Goal: Task Accomplishment & Management: Manage account settings

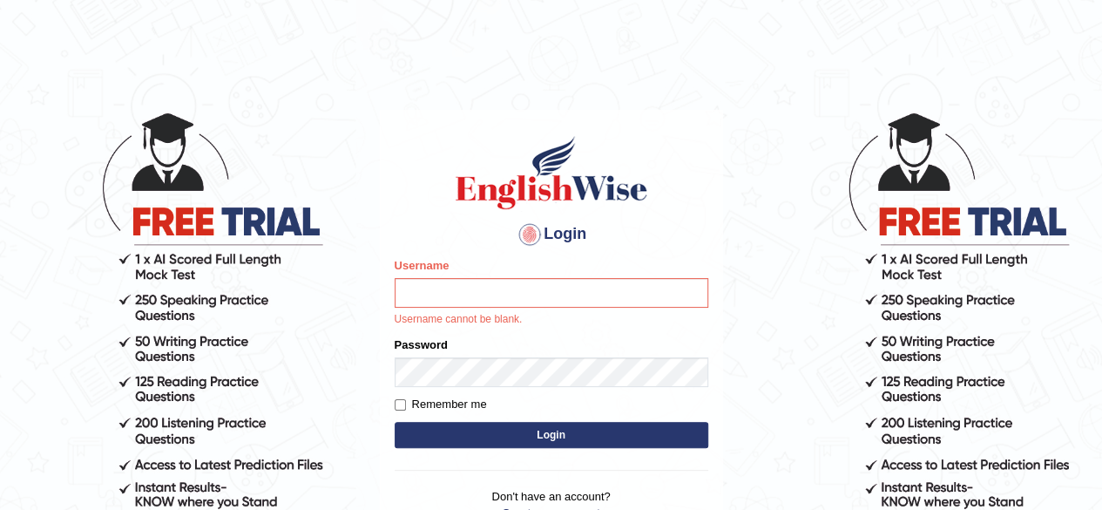
click at [497, 294] on input "Username" at bounding box center [552, 293] width 314 height 30
type input "pooja_223"
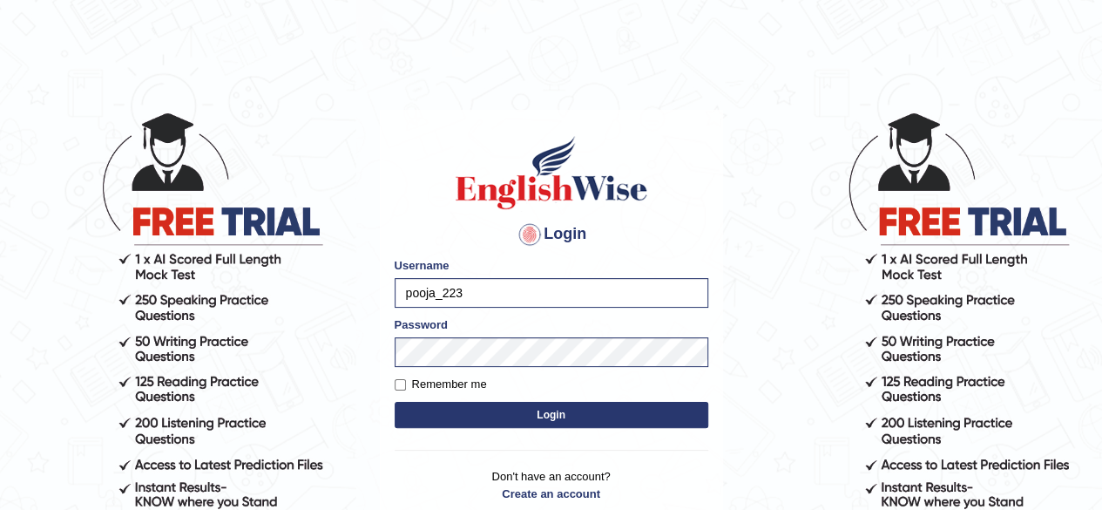
click at [519, 421] on button "Login" at bounding box center [552, 415] width 314 height 26
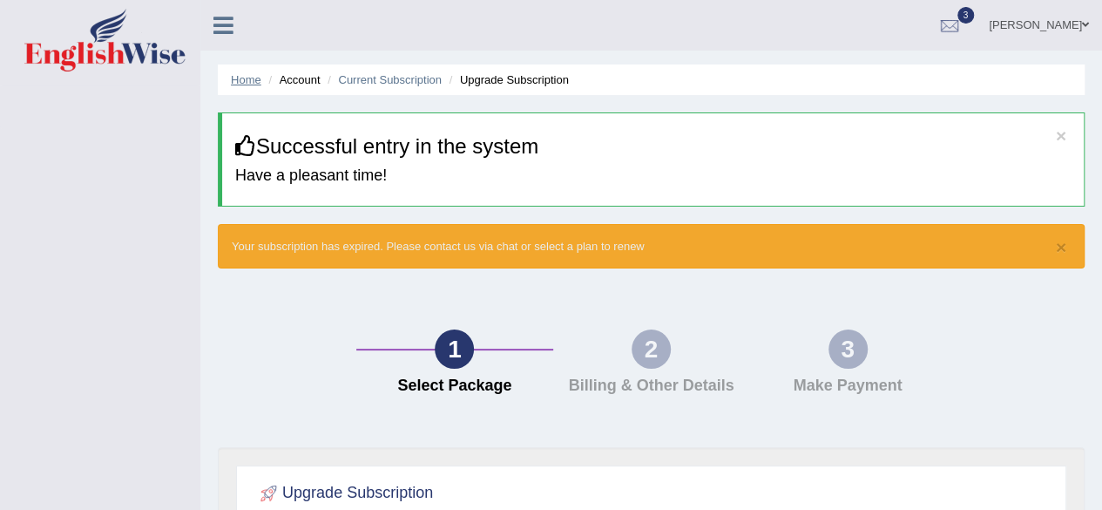
click at [241, 84] on link "Home" at bounding box center [246, 79] width 30 height 13
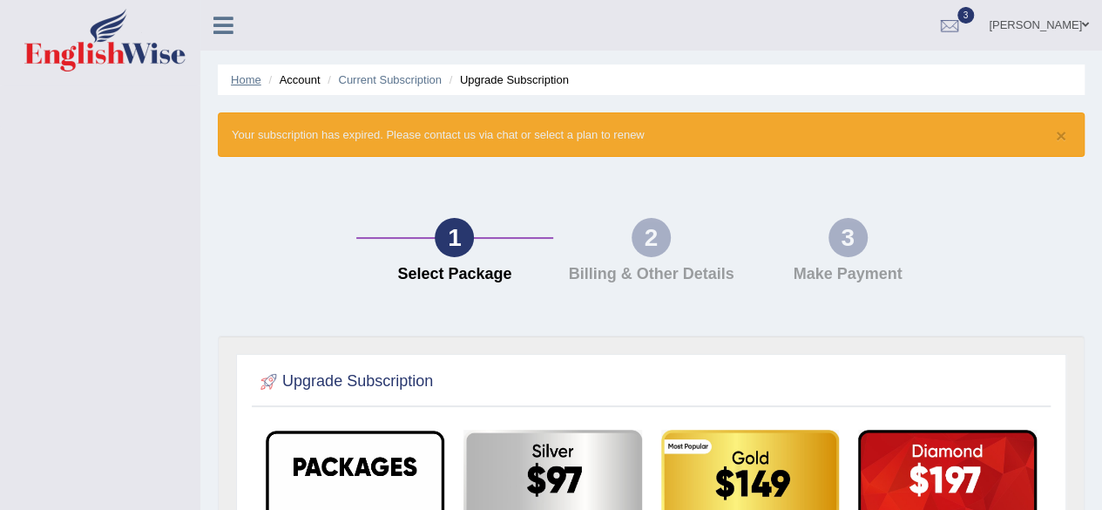
click at [241, 84] on link "Home" at bounding box center [246, 79] width 30 height 13
click at [409, 71] on ul "Home Account Current Subscription Upgrade Subscription" at bounding box center [651, 79] width 867 height 30
click at [408, 76] on link "Current Subscription" at bounding box center [390, 79] width 104 height 13
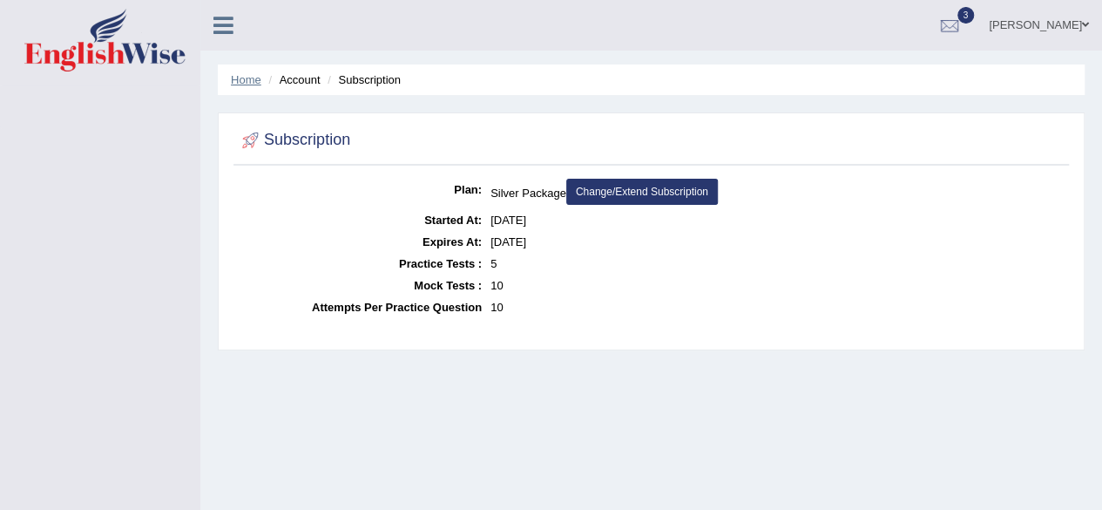
click at [248, 83] on link "Home" at bounding box center [246, 79] width 30 height 13
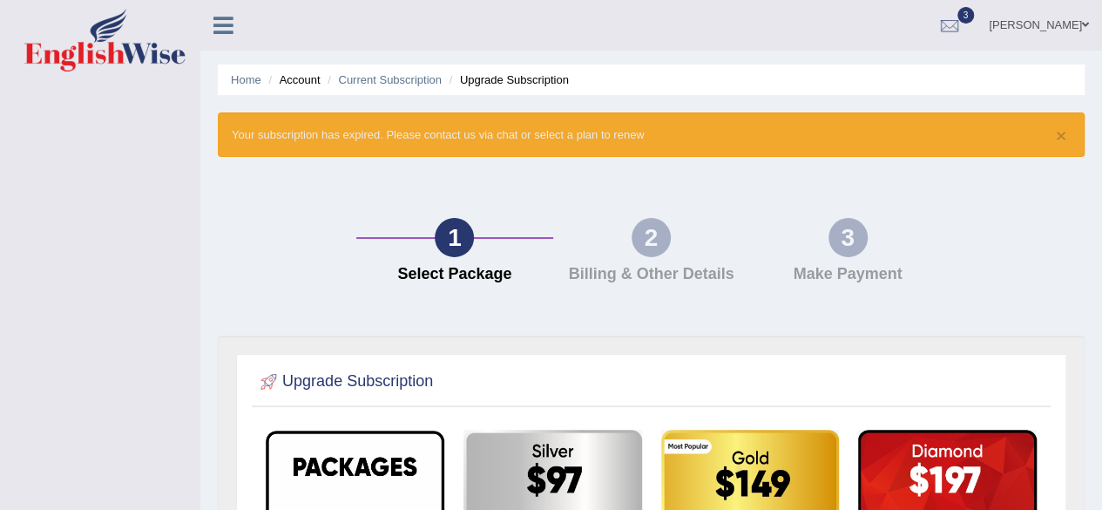
click at [1034, 17] on link "[PERSON_NAME]" at bounding box center [1039, 22] width 126 height 45
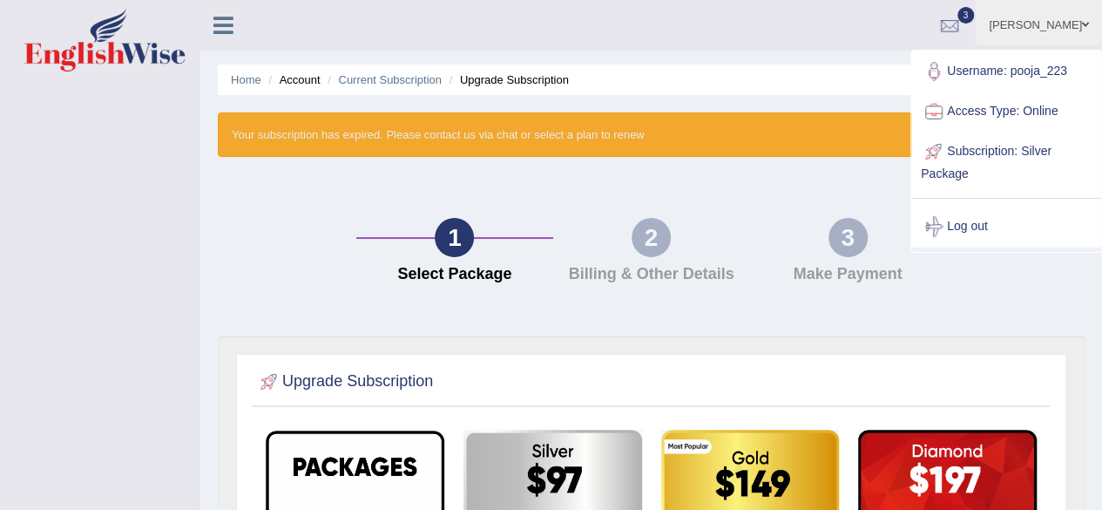
click at [796, 93] on ul "Home Account Current Subscription Upgrade Subscription" at bounding box center [651, 79] width 867 height 30
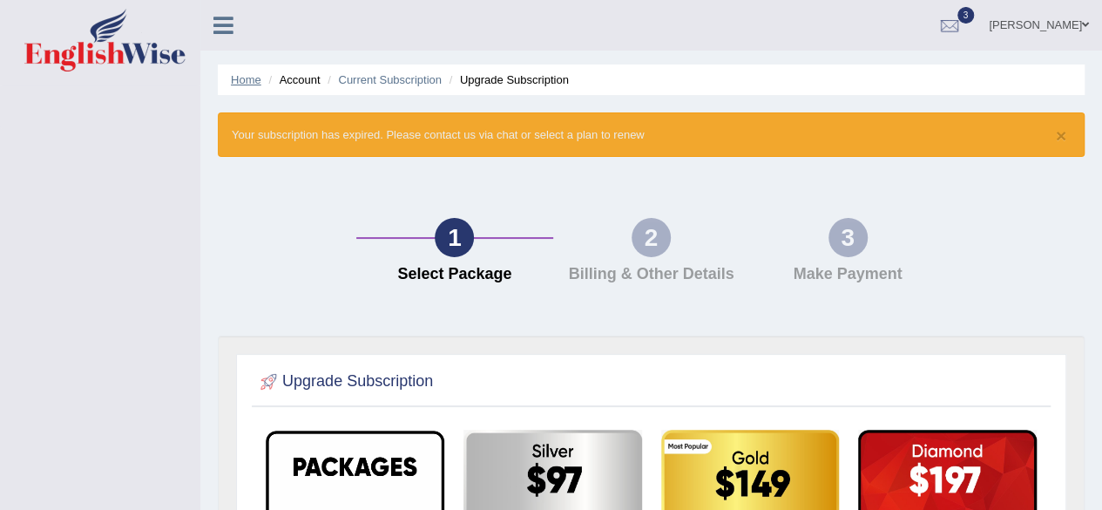
click at [240, 77] on link "Home" at bounding box center [246, 79] width 30 height 13
drag, startPoint x: 0, startPoint y: 0, endPoint x: 240, endPoint y: 77, distance: 251.5
click at [240, 77] on link "Home" at bounding box center [246, 79] width 30 height 13
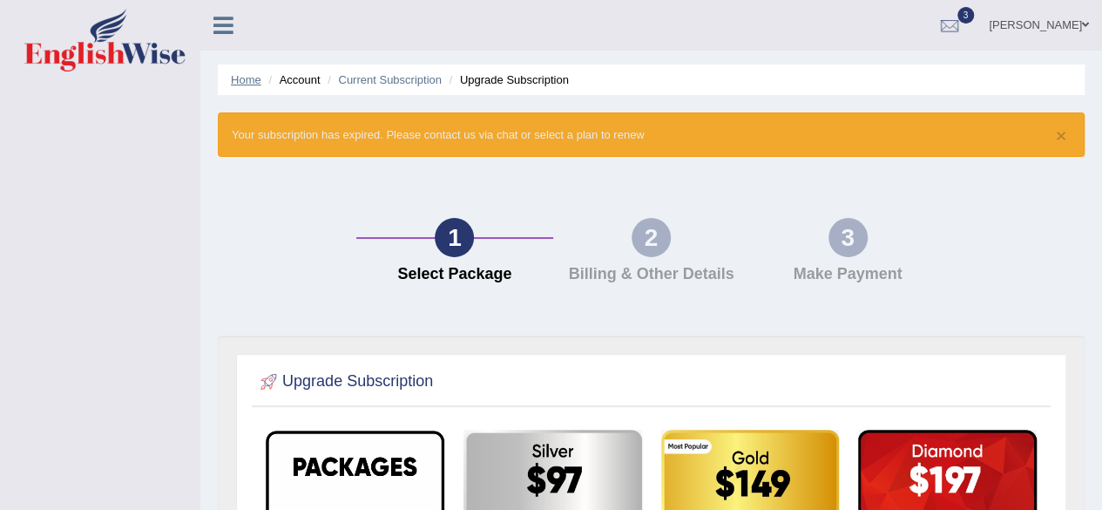
click at [240, 77] on link "Home" at bounding box center [246, 79] width 30 height 13
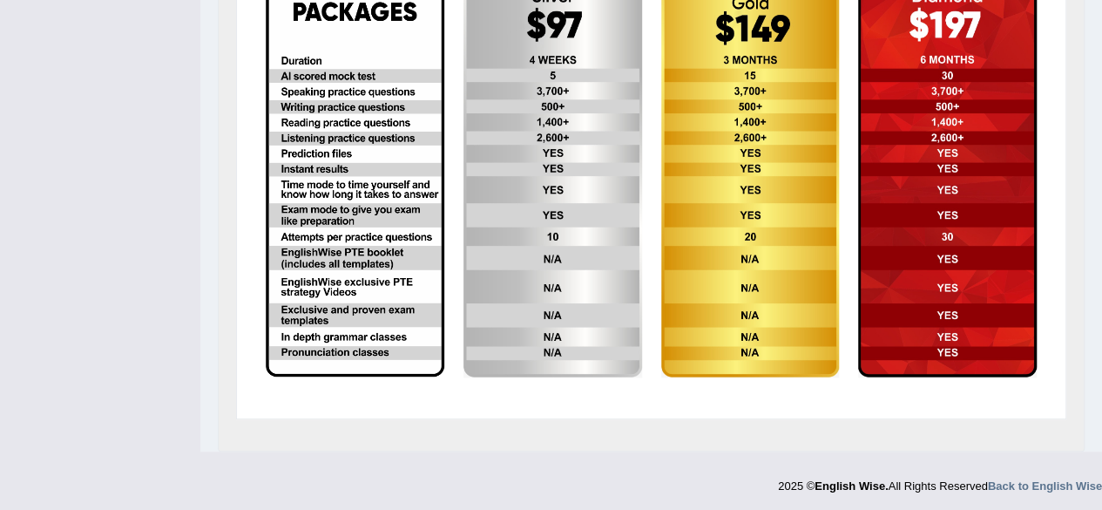
click at [331, 270] on img at bounding box center [355, 176] width 179 height 401
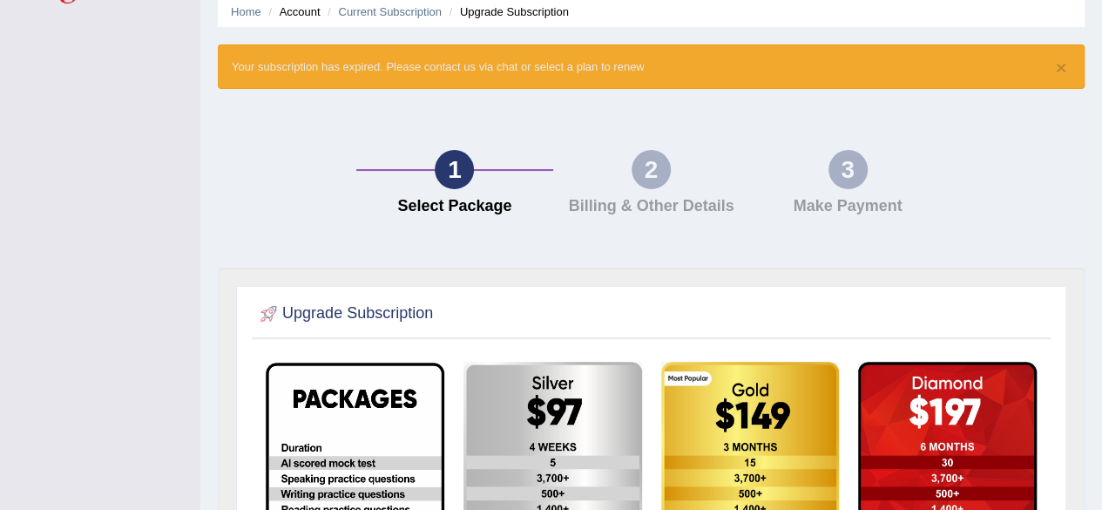
scroll to position [0, 0]
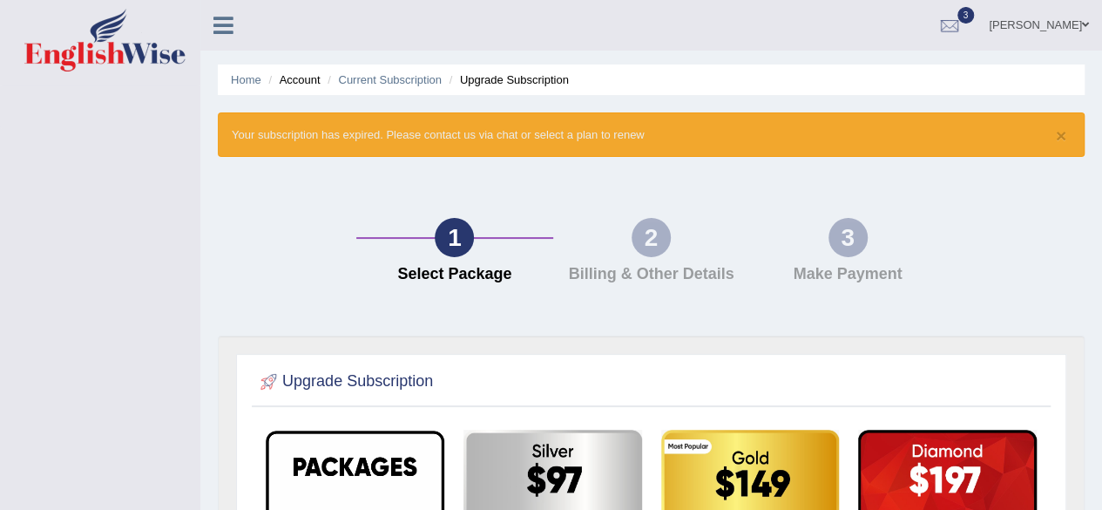
click at [658, 243] on div "2" at bounding box center [650, 237] width 39 height 39
click at [479, 132] on div "× Your subscription has expired. Please contact us via chat or select a plan to…" at bounding box center [651, 134] width 867 height 44
click at [1057, 134] on button "×" at bounding box center [1061, 135] width 10 height 18
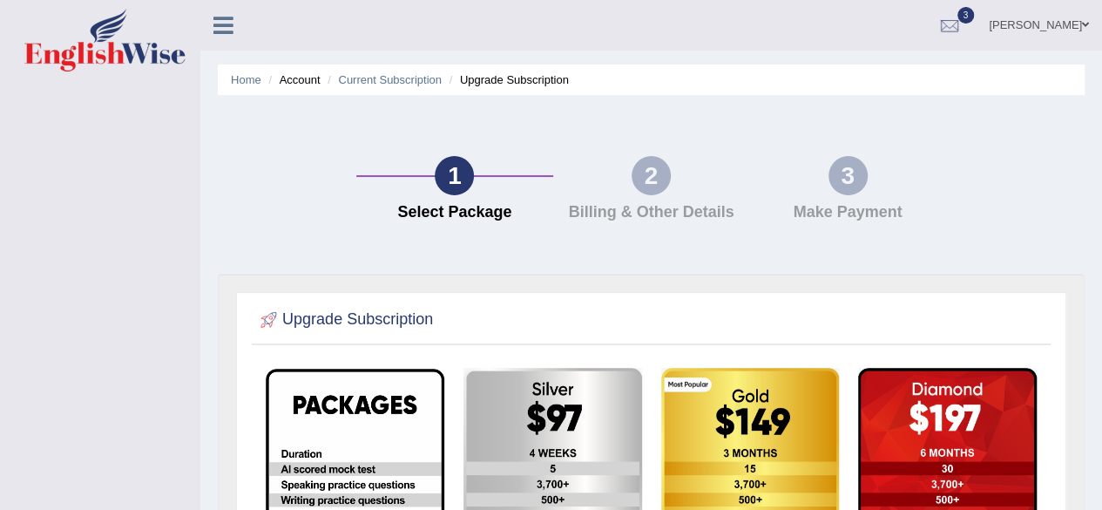
click at [228, 22] on icon at bounding box center [223, 25] width 20 height 23
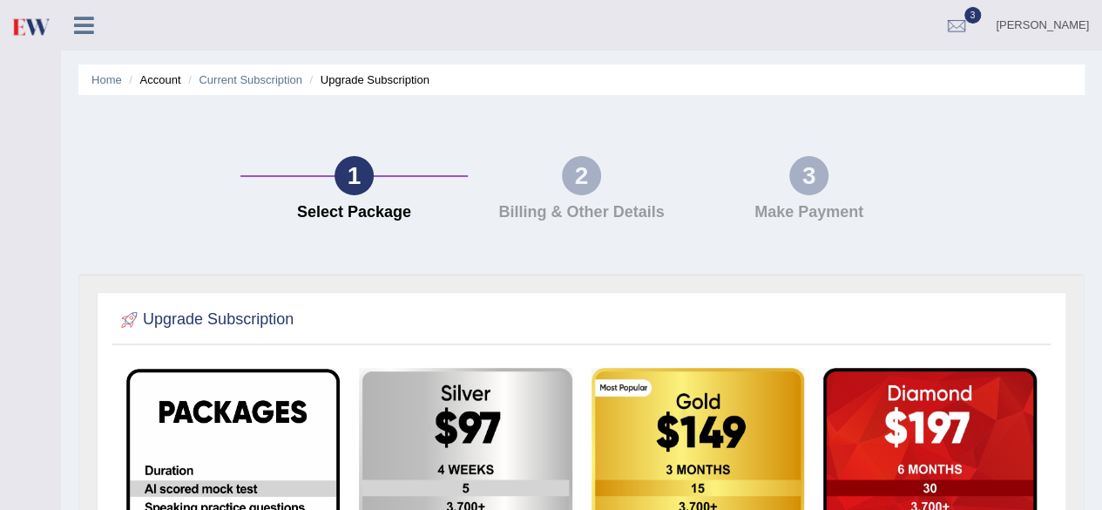
click at [84, 30] on icon at bounding box center [84, 25] width 20 height 23
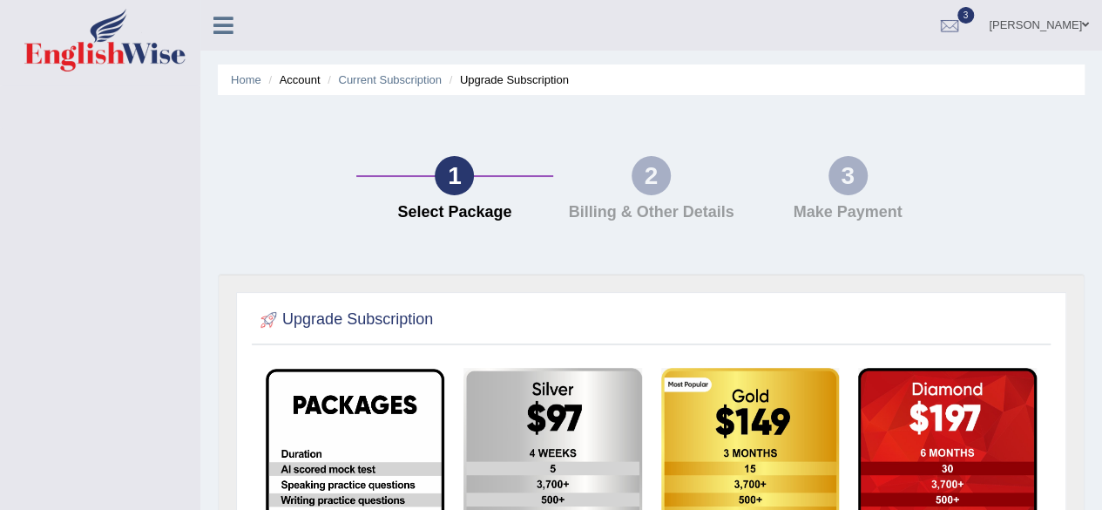
click at [1056, 24] on link "Pooja Sunar" at bounding box center [1039, 22] width 126 height 45
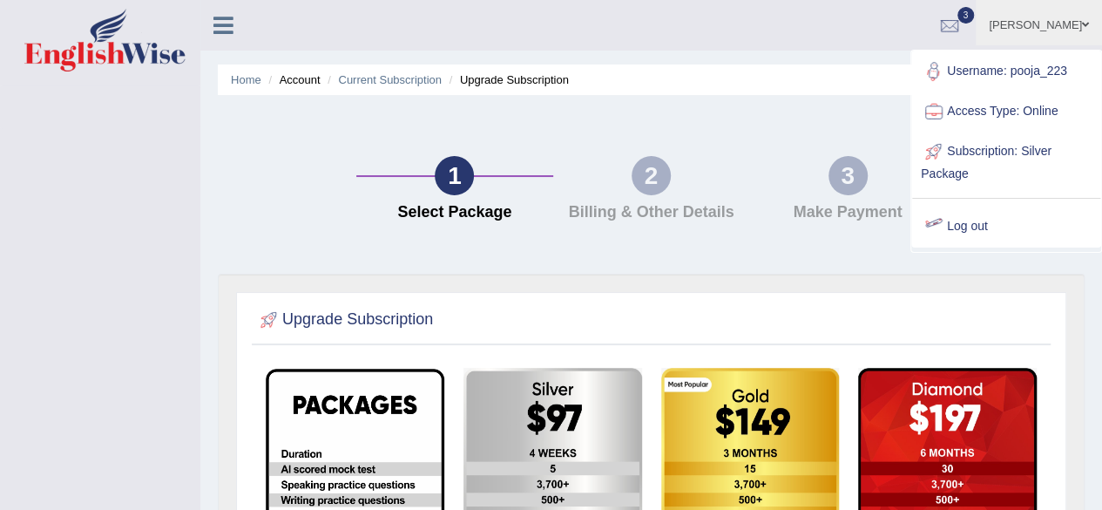
click at [975, 224] on link "Log out" at bounding box center [1006, 226] width 188 height 40
